Goal: Information Seeking & Learning: Learn about a topic

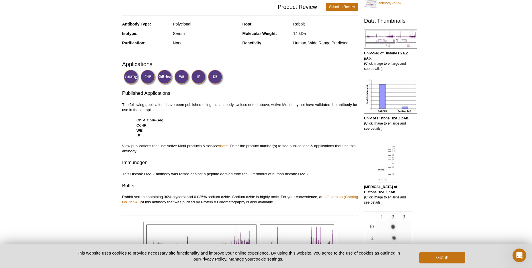
scroll to position [143, 0]
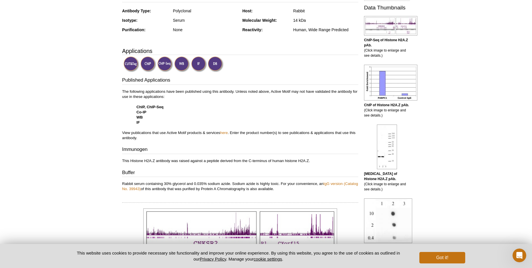
drag, startPoint x: 87, startPoint y: 125, endPoint x: 88, endPoint y: 113, distance: 11.8
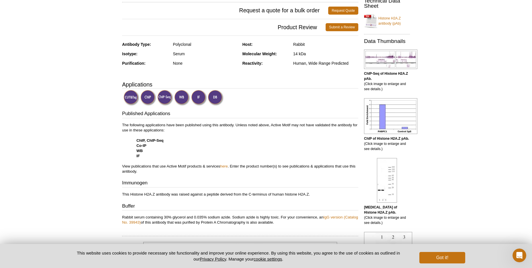
scroll to position [0, 0]
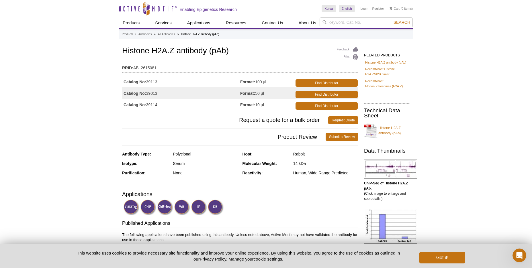
click at [265, 83] on td "Format: 100 µl" at bounding box center [267, 81] width 54 height 11
drag, startPoint x: 231, startPoint y: 49, endPoint x: 121, endPoint y: 50, distance: 109.3
copy h1 "Histone H2A.Z antibody (pAb)"
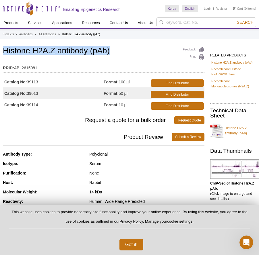
click at [151, 52] on h1 "Histone H2A.Z antibody (pAb)" at bounding box center [103, 51] width 201 height 10
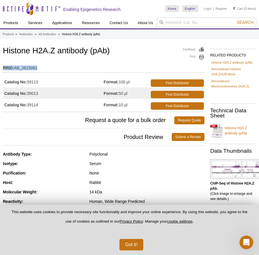
drag, startPoint x: 41, startPoint y: 69, endPoint x: -1, endPoint y: 68, distance: 41.9
copy div "RRID: AB_2615081"
drag, startPoint x: 4, startPoint y: 82, endPoint x: 25, endPoint y: 83, distance: 20.9
click at [25, 83] on td "Catalog No: 39113" at bounding box center [53, 81] width 101 height 11
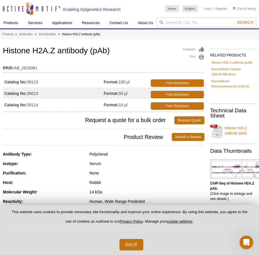
click at [123, 80] on td "Format: 100 µl" at bounding box center [127, 81] width 46 height 11
click at [127, 82] on td "Format: 100 µl" at bounding box center [127, 81] width 46 height 11
click at [125, 83] on td "Format: 100 µl" at bounding box center [127, 81] width 46 height 11
drag, startPoint x: 130, startPoint y: 83, endPoint x: 2, endPoint y: 83, distance: 128.2
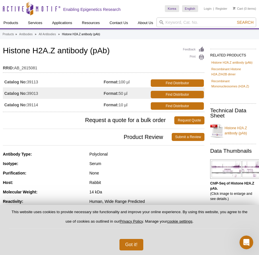
copy div "Catalog No: 39113 Format: 100 µl"
drag, startPoint x: 128, startPoint y: 10, endPoint x: 3, endPoint y: 9, distance: 125.6
click at [3, 9] on div "Skip to content Active Motif Logo Enabling Epigenetics Research" at bounding box center [82, 8] width 165 height 17
click at [128, 183] on div "Rabbit" at bounding box center [146, 182] width 115 height 5
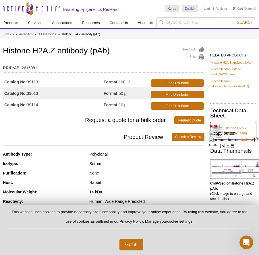
click at [234, 129] on link "Histone H2A.Z antibody (pAb)" at bounding box center [233, 130] width 46 height 17
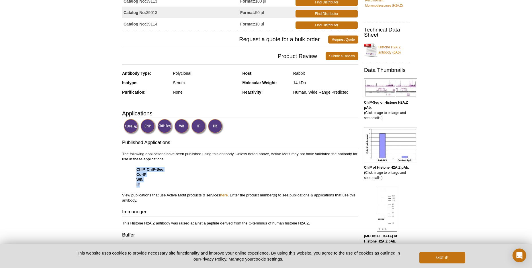
drag, startPoint x: 142, startPoint y: 186, endPoint x: 136, endPoint y: 168, distance: 18.0
click at [136, 168] on p "The following applications have been published using this antibody. Unless note…" at bounding box center [240, 178] width 236 height 52
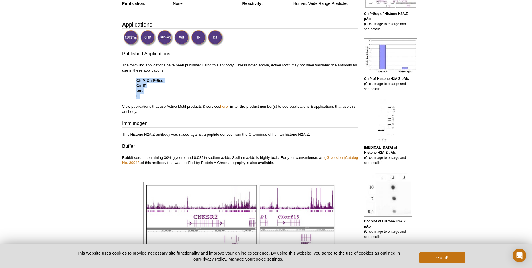
scroll to position [167, 0]
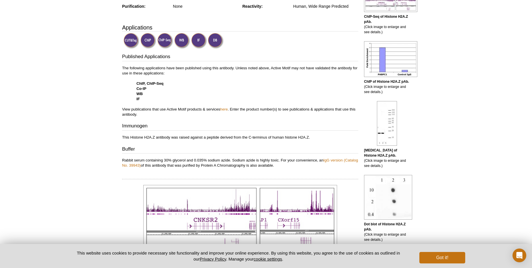
click at [143, 103] on p "The following applications have been published using this antibody. Unless note…" at bounding box center [240, 92] width 236 height 52
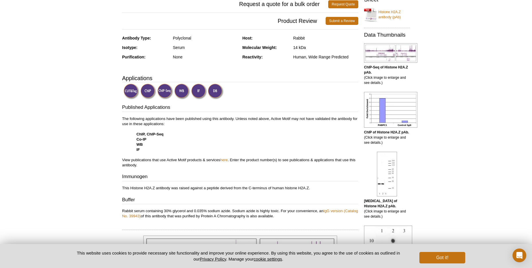
scroll to position [110, 0]
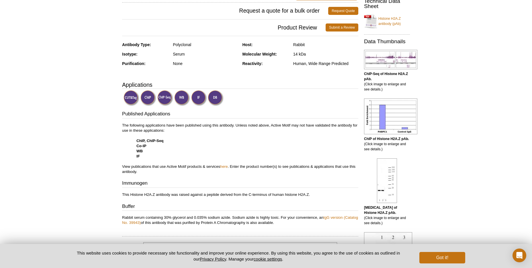
click at [247, 130] on p "The following applications have been published using this antibody. Unless note…" at bounding box center [240, 149] width 236 height 52
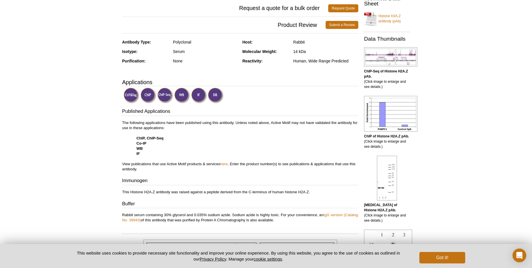
scroll to position [98, 0]
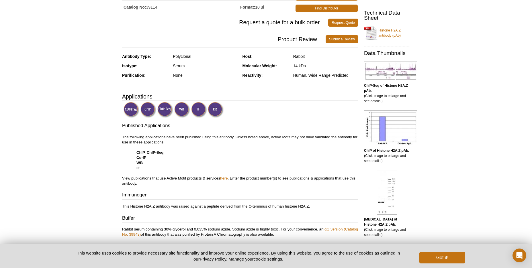
click at [128, 108] on img at bounding box center [132, 110] width 16 height 16
click at [180, 113] on img at bounding box center [182, 110] width 16 height 16
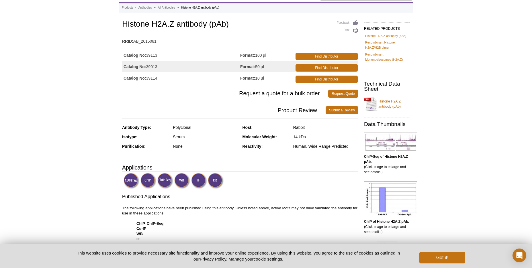
scroll to position [12, 0]
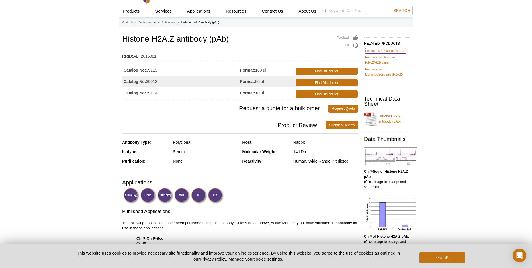
click at [387, 50] on link "Histone H2A.Z antibody (pAb)" at bounding box center [385, 50] width 41 height 5
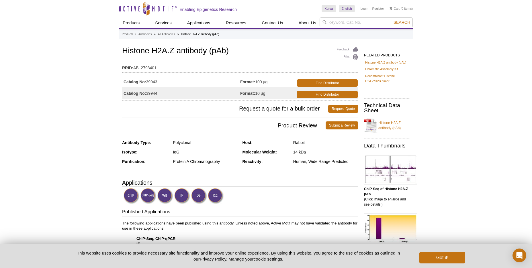
click at [383, 66] on li "Chromatin Assembly Kit" at bounding box center [387, 69] width 46 height 7
click at [383, 65] on li "Histone H2A.Z antibody (pAb)" at bounding box center [387, 62] width 46 height 7
click at [383, 64] on link "Histone H2A.Z antibody (pAb)" at bounding box center [385, 62] width 41 height 5
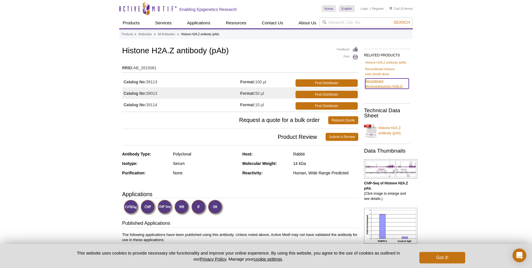
click at [379, 87] on link "Recombinant Mononucleosomes (H2A.Z)" at bounding box center [387, 84] width 44 height 10
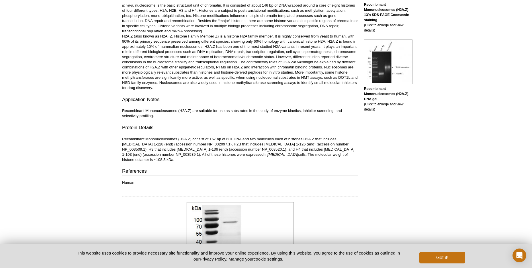
scroll to position [143, 0]
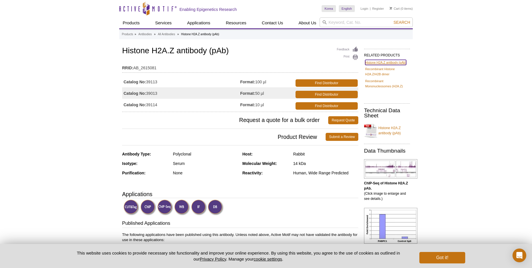
click at [376, 62] on link "Histone H2A.Z antibody (pAb)" at bounding box center [385, 62] width 41 height 5
